Goal: Use online tool/utility: Utilize a website feature to perform a specific function

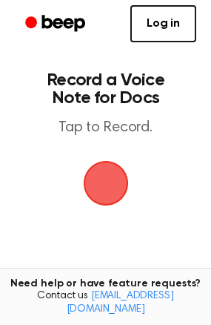
click at [104, 192] on span "button" at bounding box center [105, 183] width 83 height 83
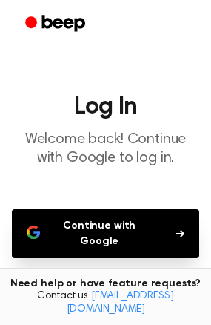
click at [107, 227] on button "Continue with Google" at bounding box center [105, 233] width 187 height 49
click at [155, 219] on button "Continue with Google" at bounding box center [105, 233] width 187 height 49
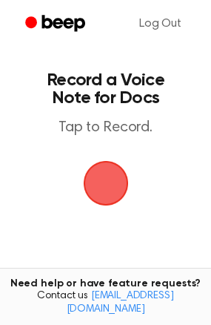
click at [91, 176] on span "button" at bounding box center [105, 183] width 76 height 76
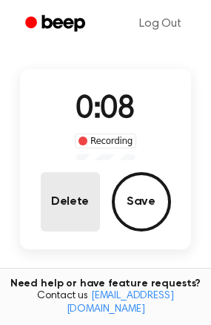
scroll to position [148, 0]
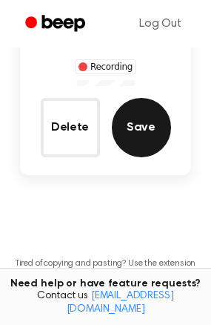
click at [146, 116] on button "Save" at bounding box center [141, 127] width 59 height 59
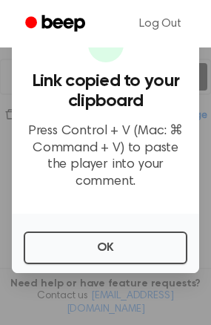
scroll to position [222, 0]
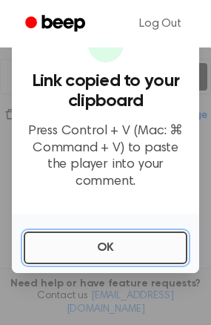
click at [98, 250] on button "OK" at bounding box center [106, 247] width 164 height 33
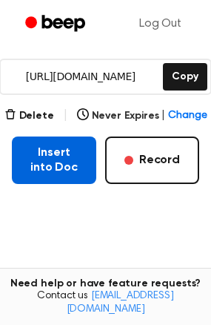
click at [41, 167] on button "Insert into Doc" at bounding box center [54, 159] width 84 height 47
